Goal: Information Seeking & Learning: Find specific fact

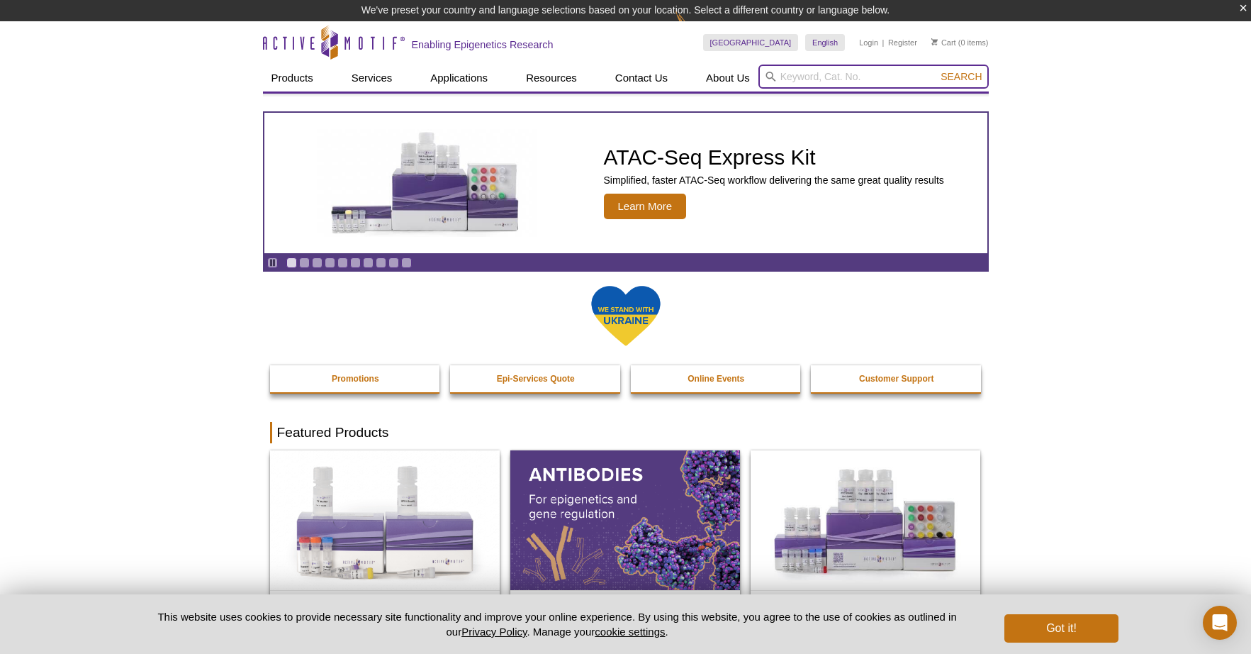
click at [834, 80] on input "search" at bounding box center [873, 76] width 230 height 24
paste input "FK-866 HCl"
type input "FK-866 HCl"
click at [936, 70] on button "Search" at bounding box center [961, 76] width 50 height 13
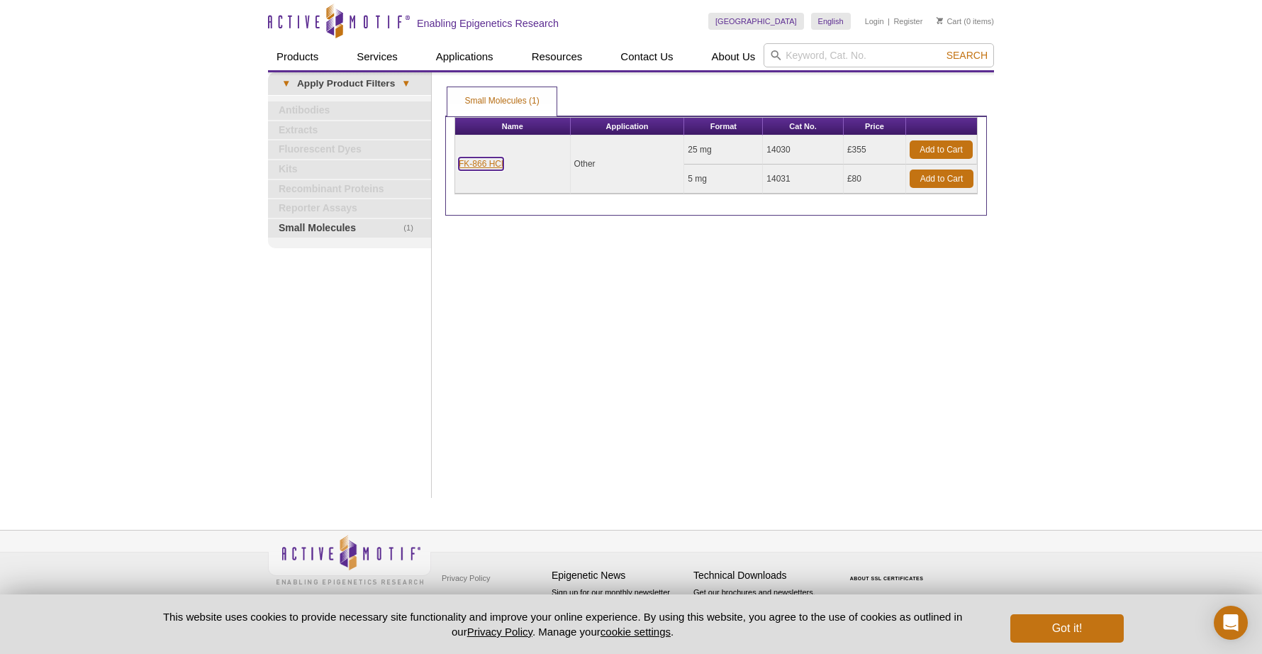
click at [495, 164] on link "FK-866 HCl" at bounding box center [481, 163] width 45 height 13
